Goal: Use online tool/utility

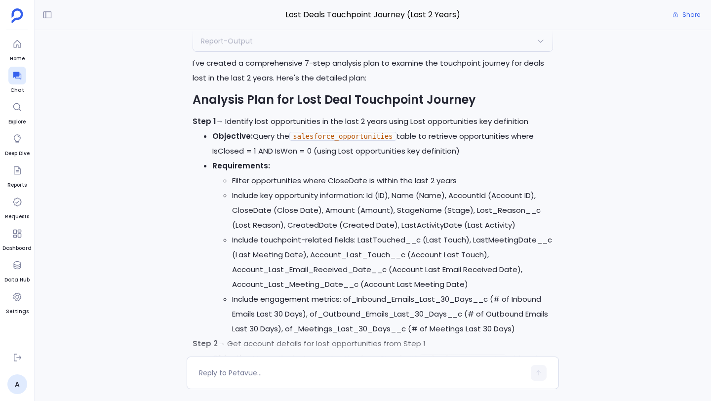
scroll to position [-1128, 0]
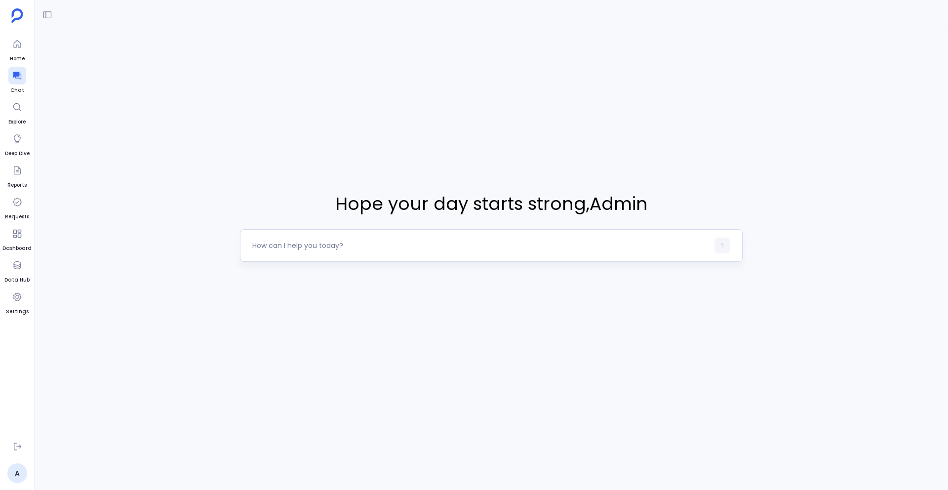
click at [287, 231] on div at bounding box center [491, 245] width 502 height 33
click at [281, 249] on textarea at bounding box center [480, 245] width 456 height 10
click at [48, 12] on icon at bounding box center [47, 15] width 10 height 10
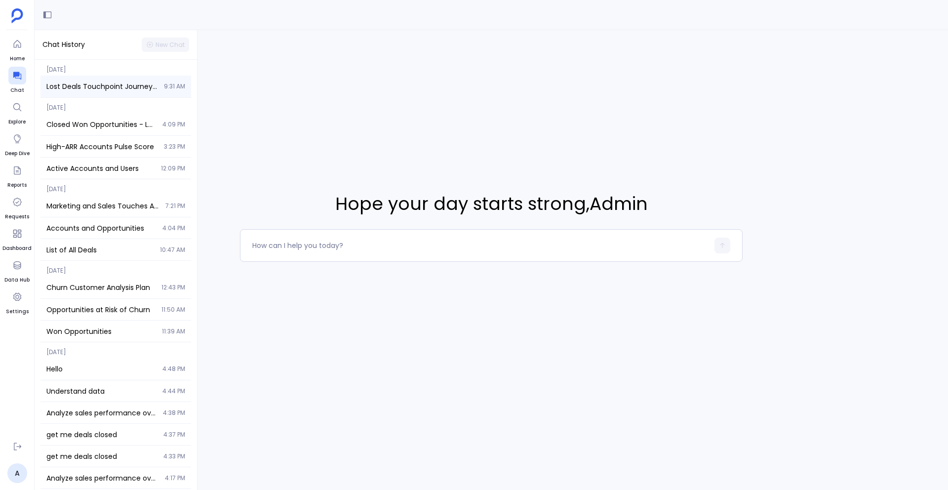
click at [121, 81] on span "Lost Deals Touchpoint Journey (Last 2 Years)" at bounding box center [102, 86] width 112 height 10
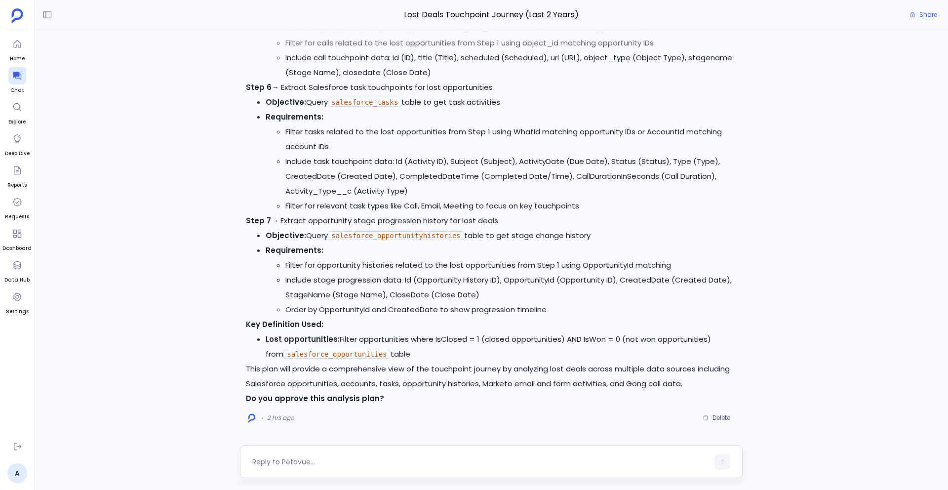
click at [279, 460] on textarea at bounding box center [480, 462] width 456 height 10
type textarea "yes"
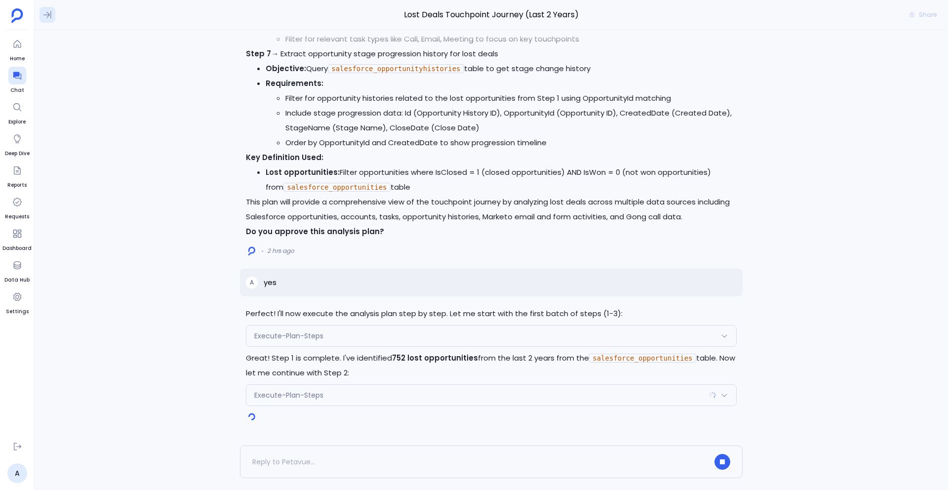
click at [47, 14] on icon at bounding box center [47, 14] width 8 height 7
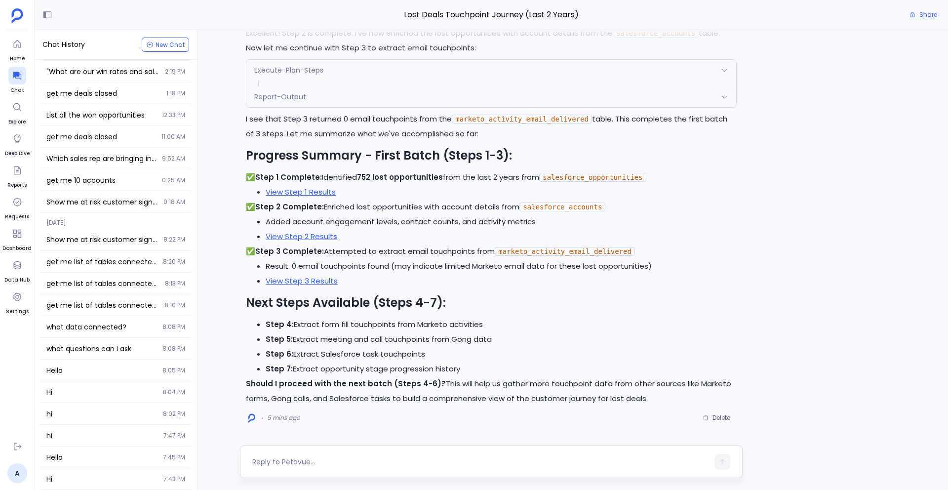
click at [282, 462] on textarea at bounding box center [480, 462] width 456 height 10
type textarea "yes"
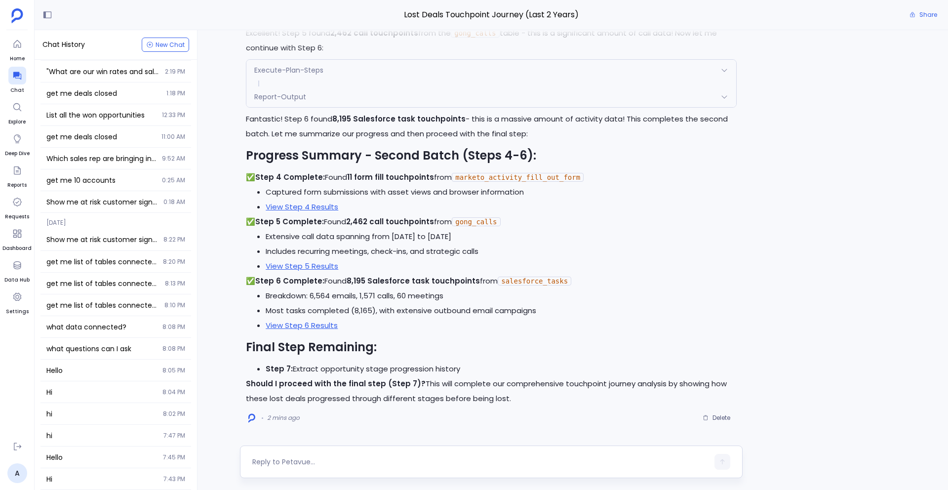
click at [273, 460] on textarea at bounding box center [480, 462] width 456 height 10
type textarea "yes"
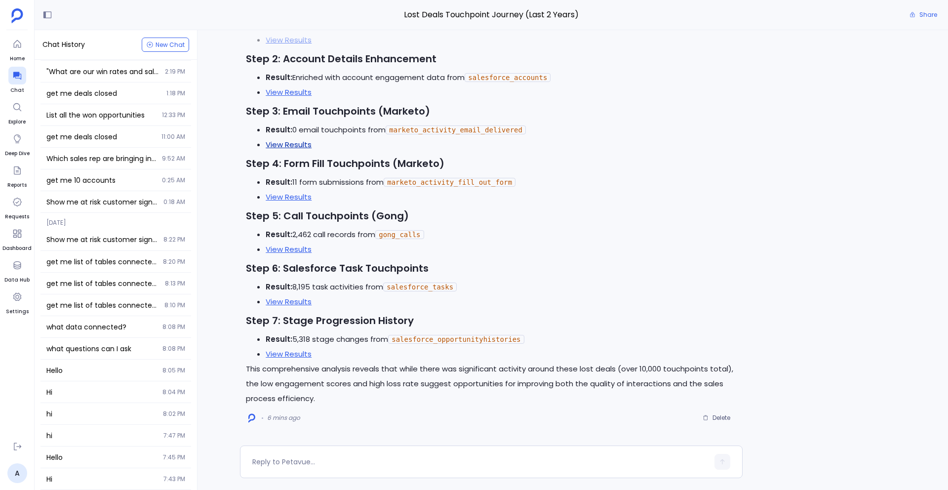
click at [301, 143] on link "View Results" at bounding box center [289, 144] width 46 height 10
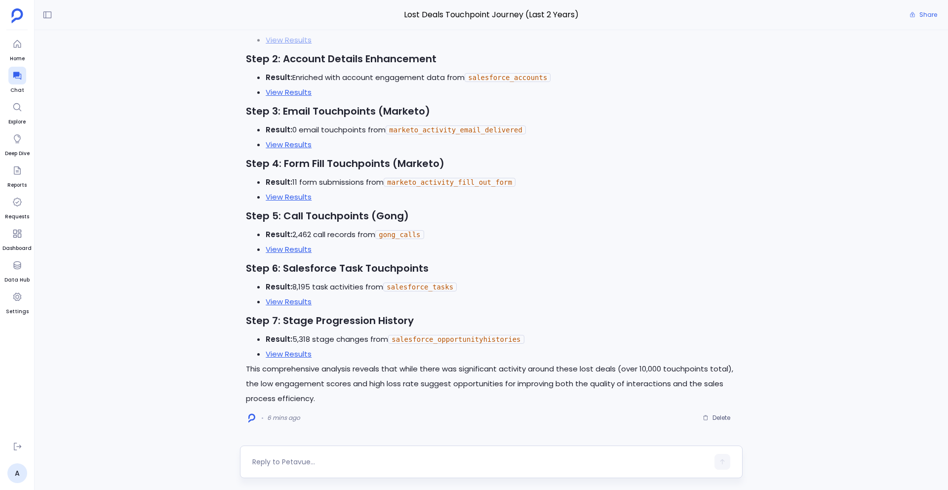
click at [296, 460] on textarea at bounding box center [480, 462] width 456 height 10
type textarea "Ok great, let's do another analysis now, what is the sales cycle length of all …"
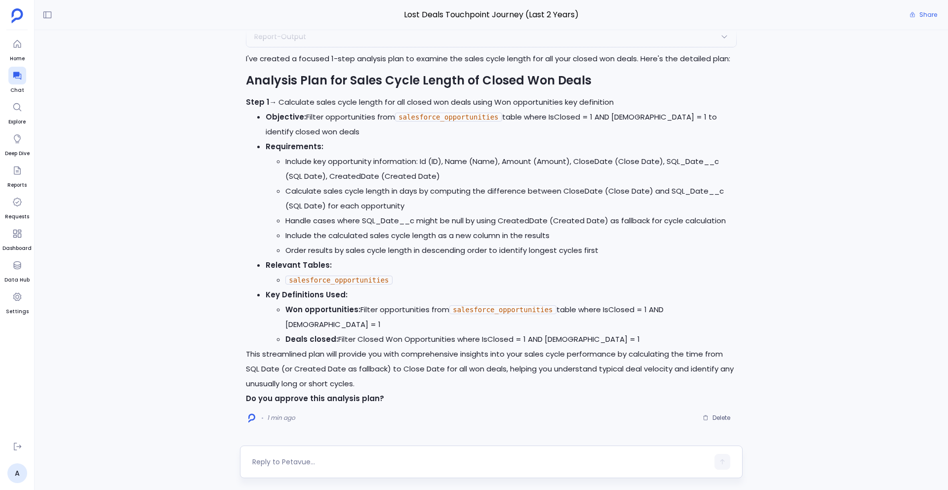
click at [288, 462] on textarea at bounding box center [480, 462] width 456 height 10
type textarea "yes"
